Goal: Task Accomplishment & Management: Manage account settings

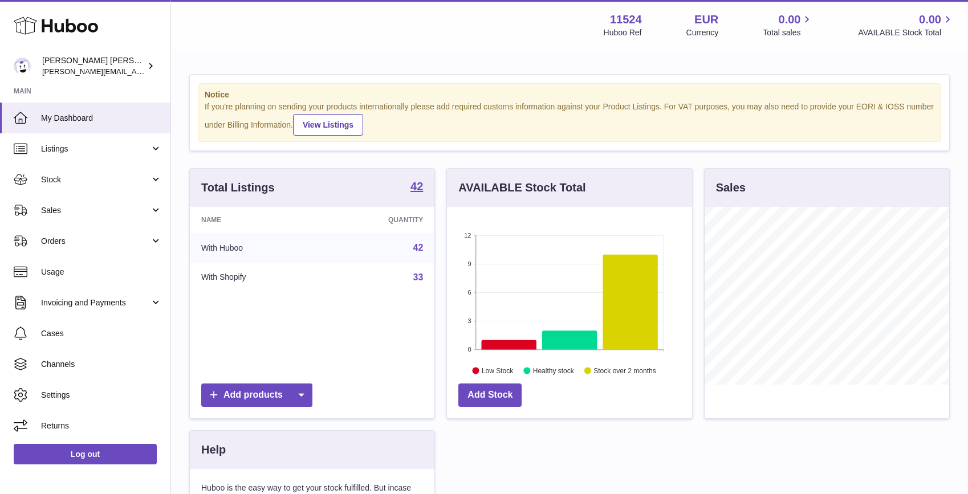
scroll to position [178, 245]
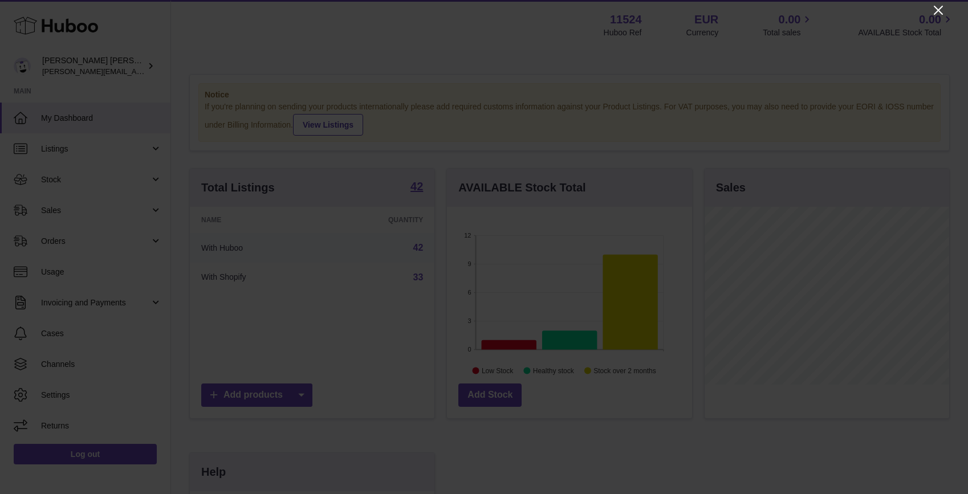
click at [937, 7] on icon "Close" at bounding box center [938, 10] width 14 height 14
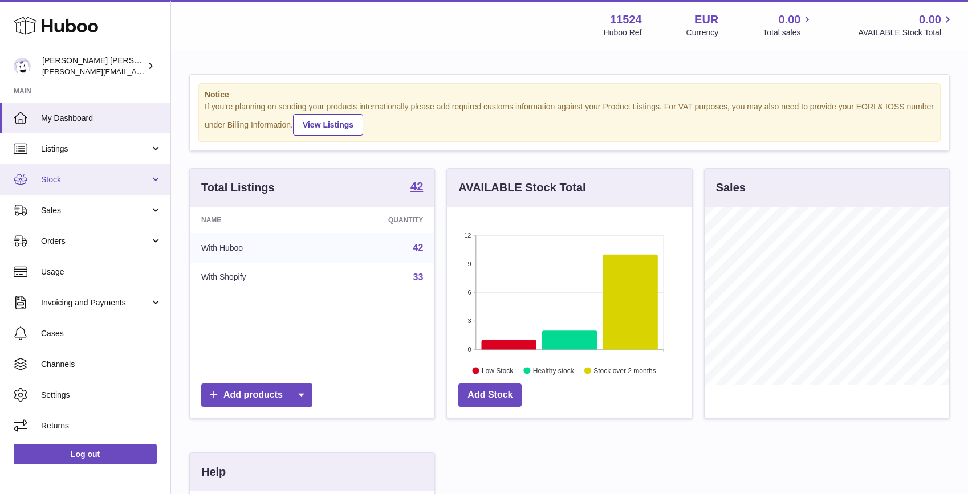
click at [82, 189] on link "Stock" at bounding box center [85, 179] width 170 height 31
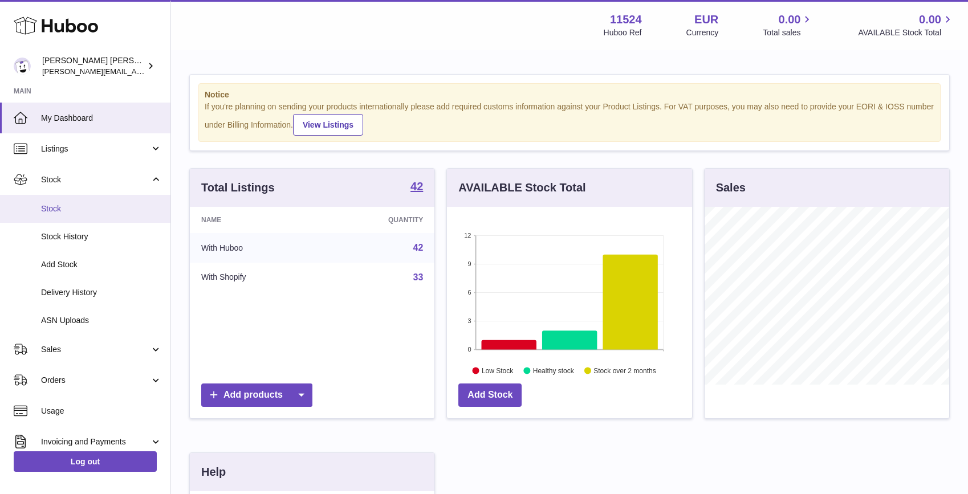
click at [77, 206] on span "Stock" at bounding box center [101, 209] width 121 height 11
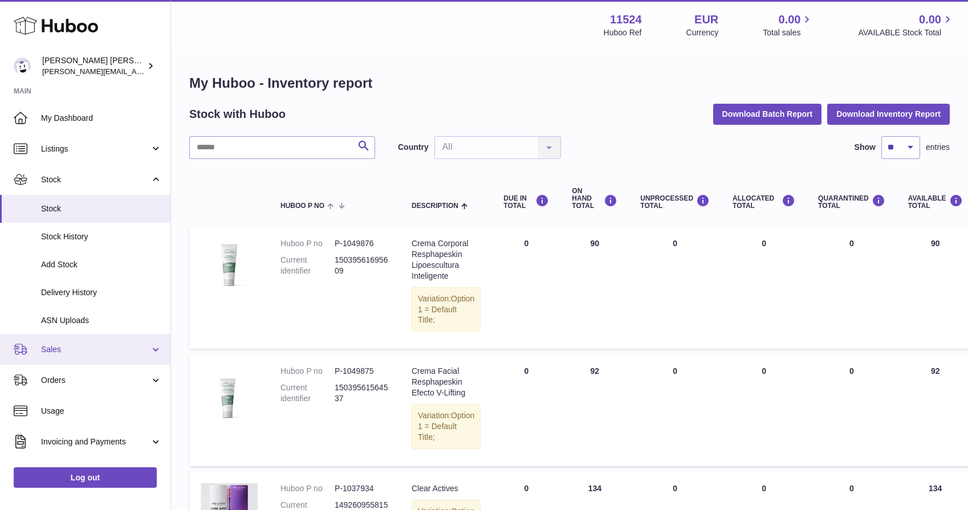
click at [64, 350] on span "Sales" at bounding box center [95, 349] width 109 height 11
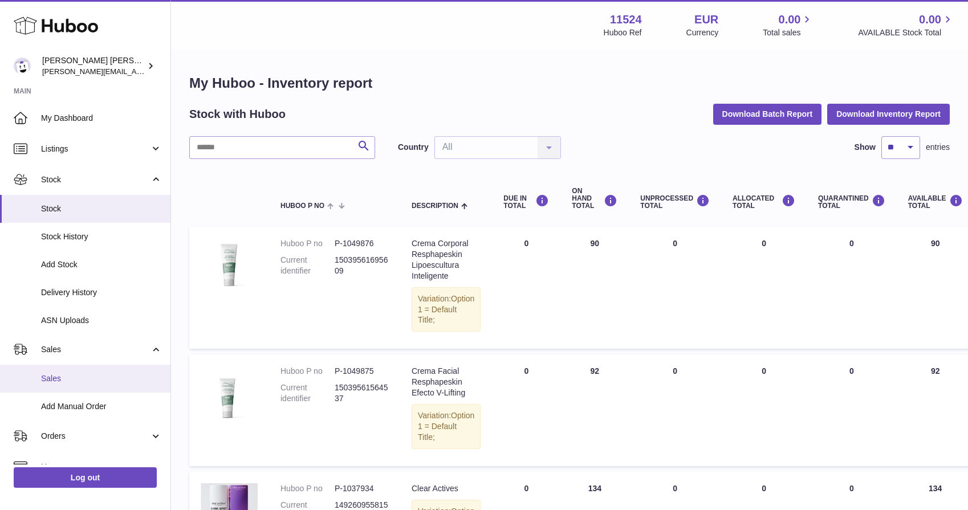
click at [59, 373] on span "Sales" at bounding box center [101, 378] width 121 height 11
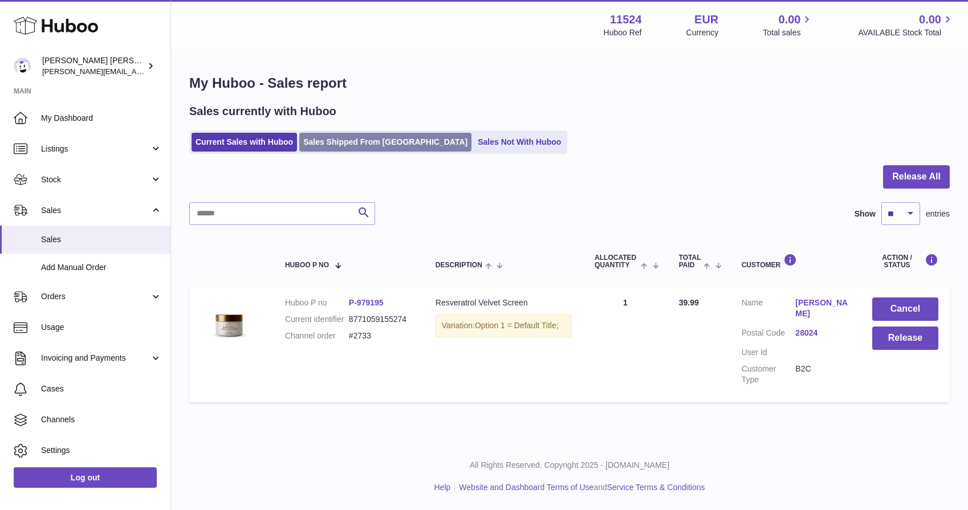
click at [376, 143] on link "Sales Shipped From Huboo" at bounding box center [385, 142] width 172 height 19
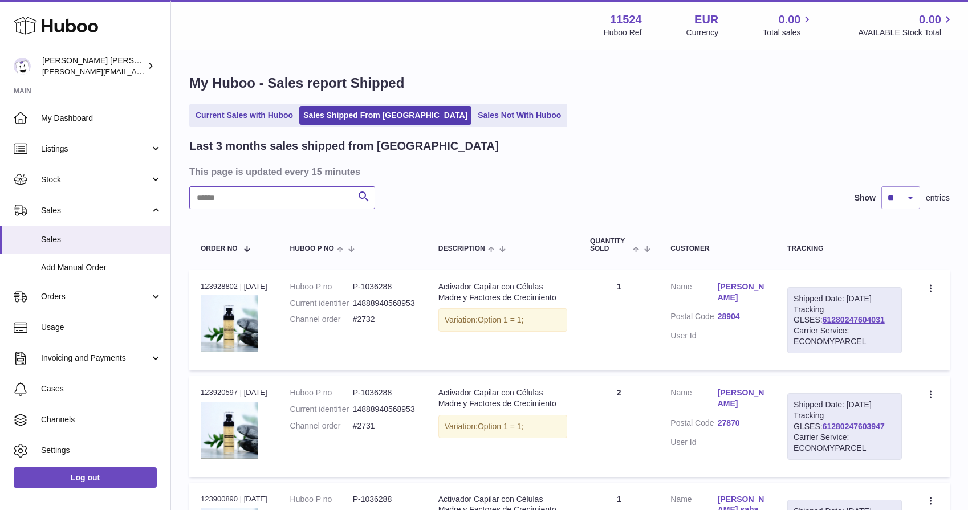
click at [321, 201] on input "text" at bounding box center [282, 197] width 186 height 23
type input "******"
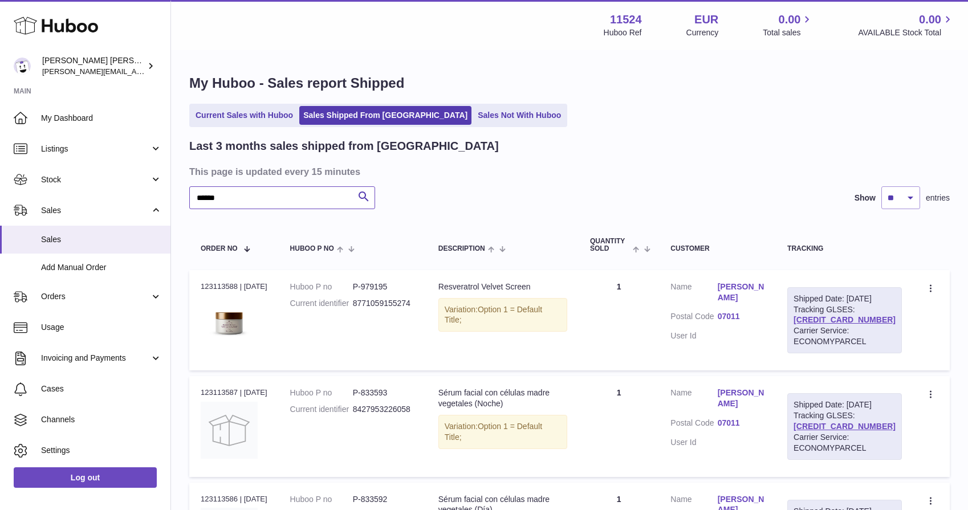
scroll to position [-1, 0]
click at [231, 100] on div "My Huboo - Sales report Shipped Current Sales with Huboo Sales Shipped From Hub…" at bounding box center [569, 331] width 797 height 560
click at [230, 109] on link "Current Sales with Huboo" at bounding box center [244, 115] width 105 height 19
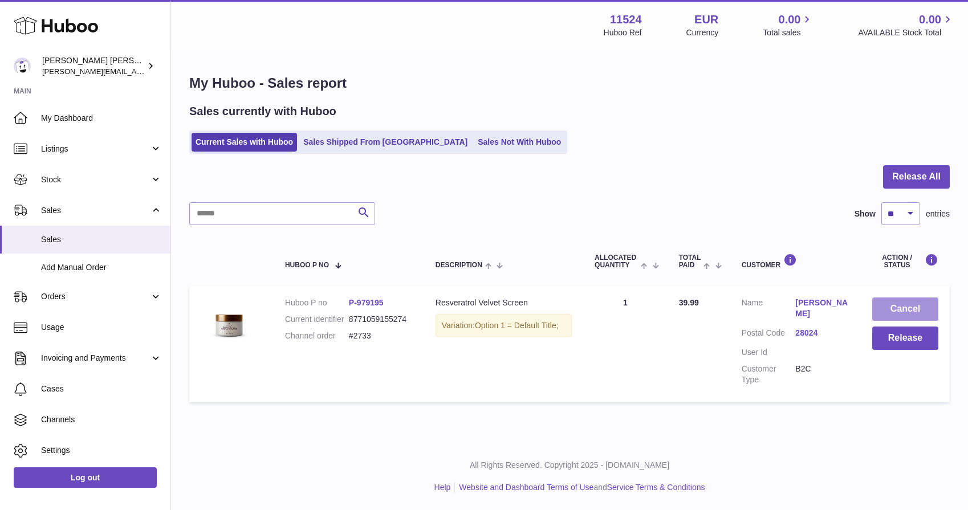
click at [902, 302] on button "Cancel" at bounding box center [905, 309] width 66 height 23
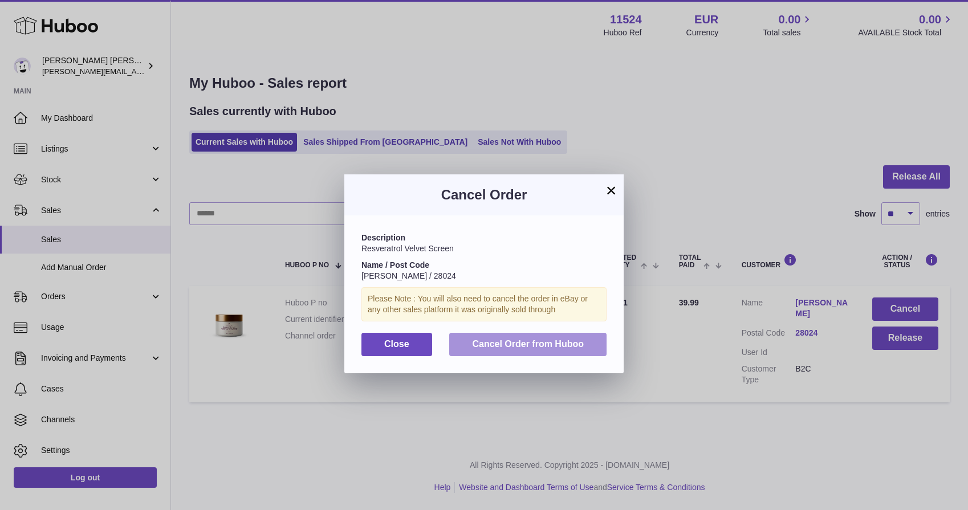
click at [500, 343] on span "Cancel Order from Huboo" at bounding box center [528, 344] width 112 height 10
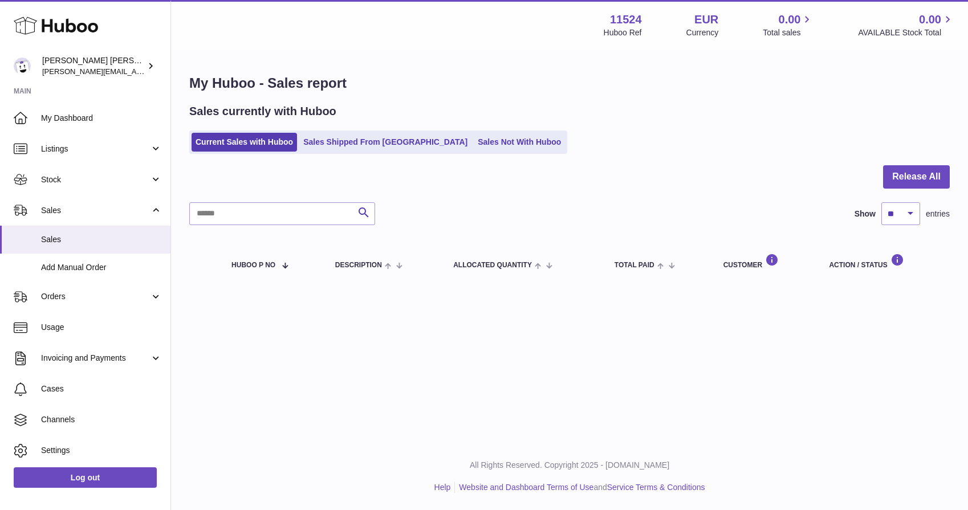
click at [346, 143] on link "Sales Shipped From [GEOGRAPHIC_DATA]" at bounding box center [385, 142] width 172 height 19
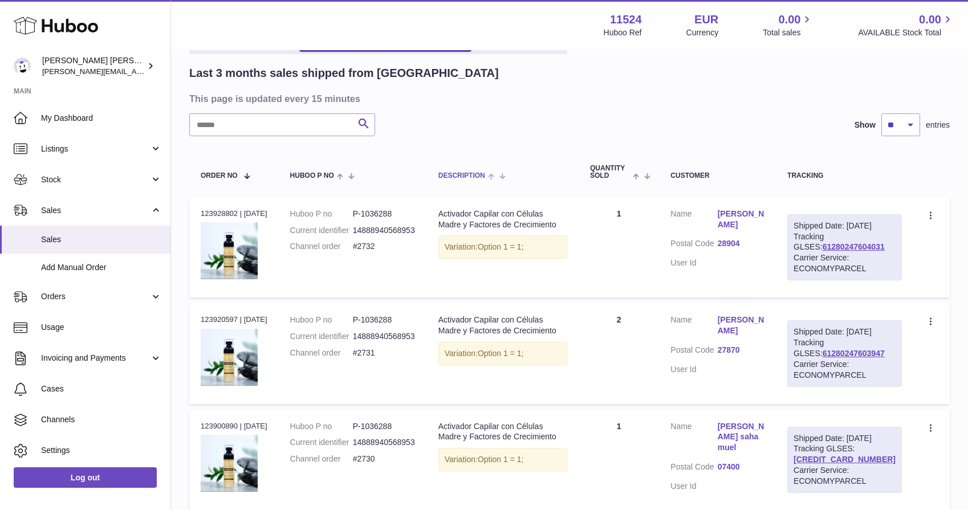
scroll to position [102, 0]
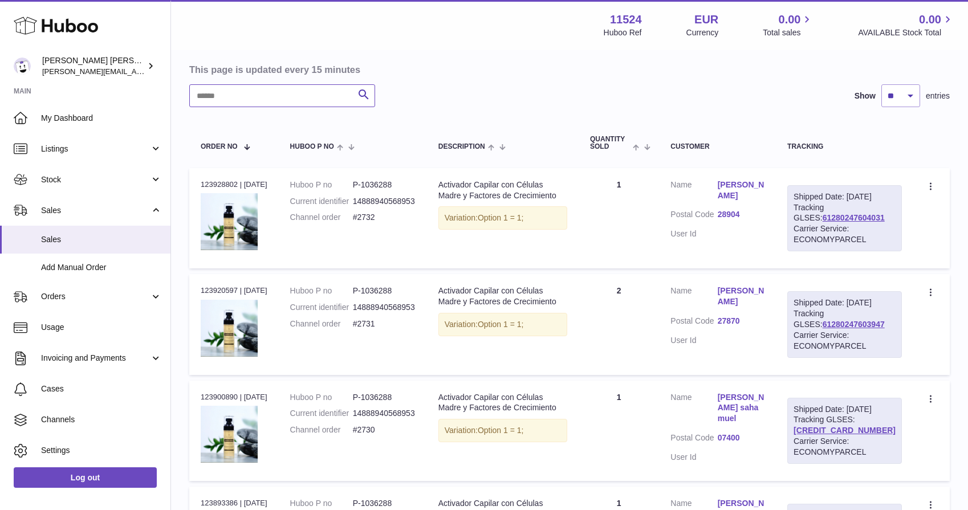
click at [298, 84] on input "text" at bounding box center [282, 95] width 186 height 23
type input "******"
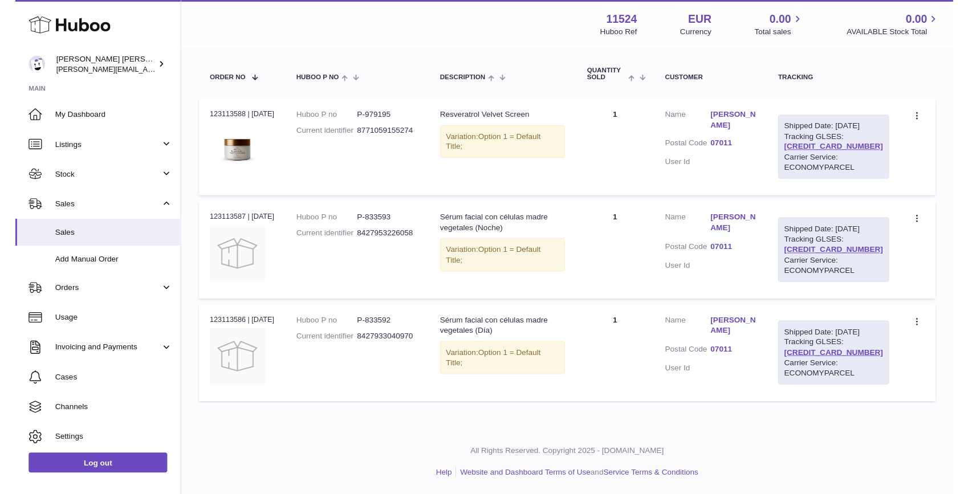
scroll to position [190, 0]
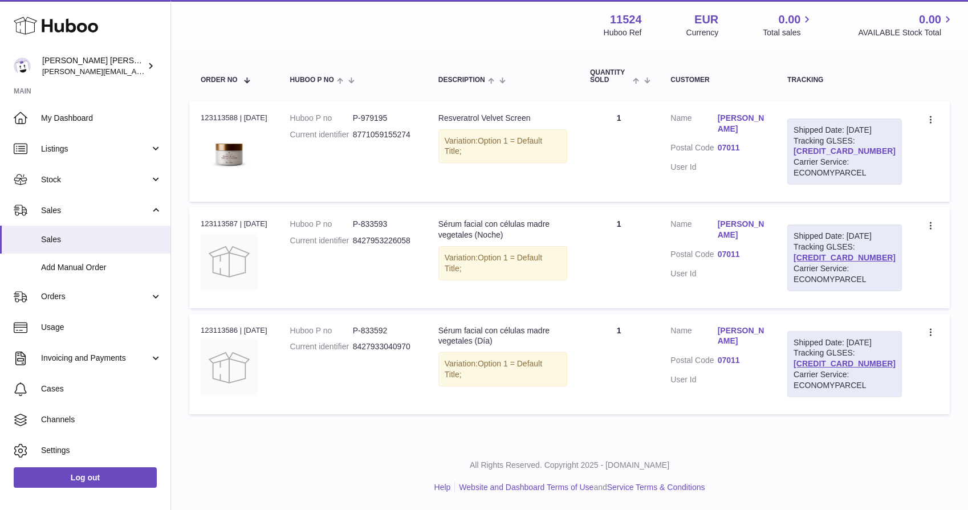
click at [834, 146] on link "[CREDIT_CARD_NUMBER]" at bounding box center [844, 150] width 102 height 9
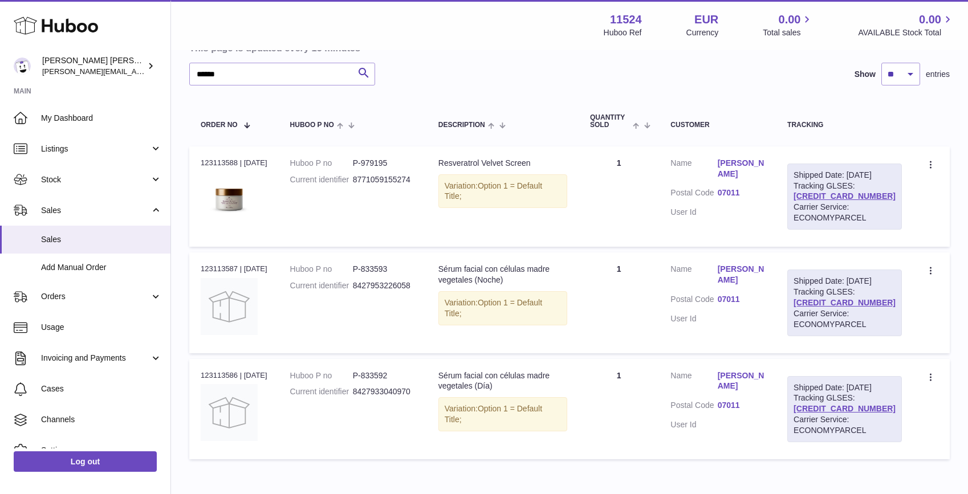
scroll to position [154, 0]
